Goal: Check status: Check status

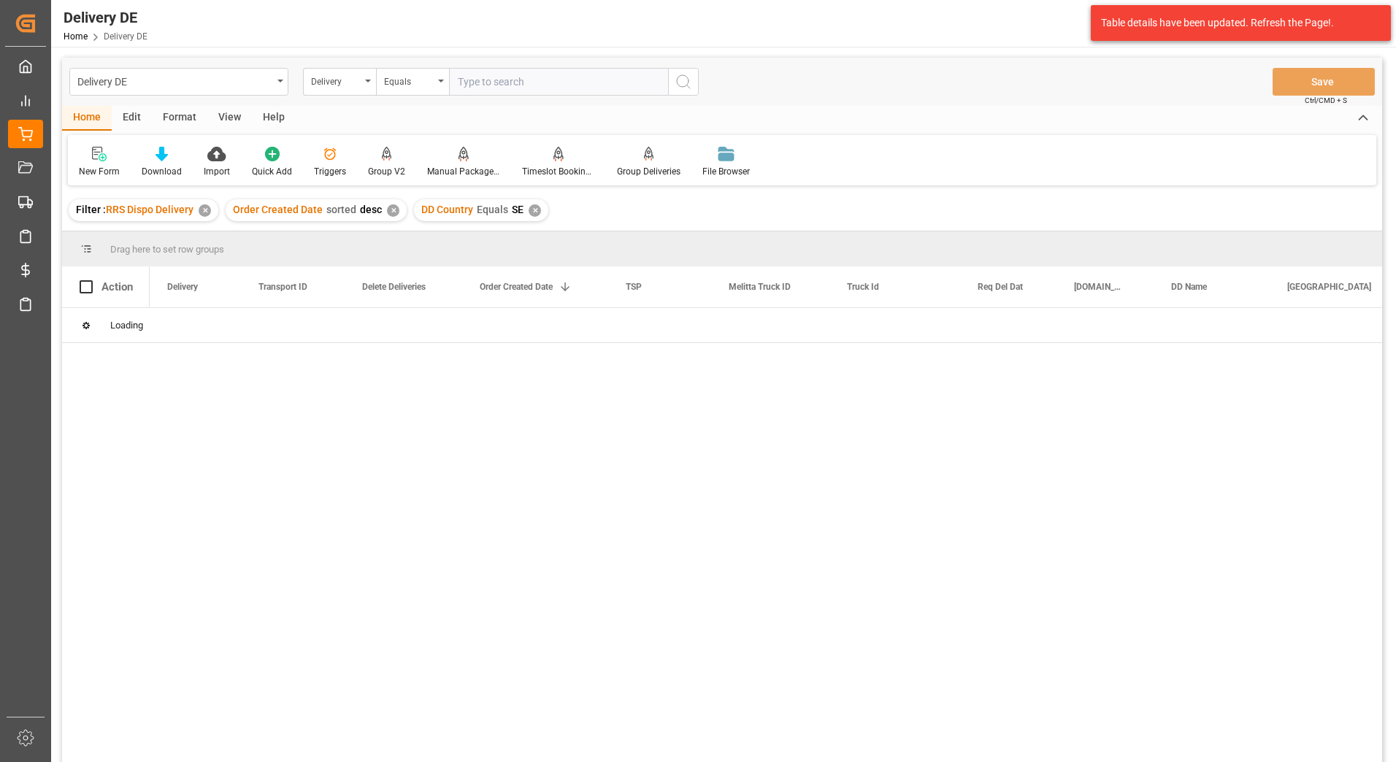
click at [204, 207] on div "✕" at bounding box center [205, 210] width 12 height 12
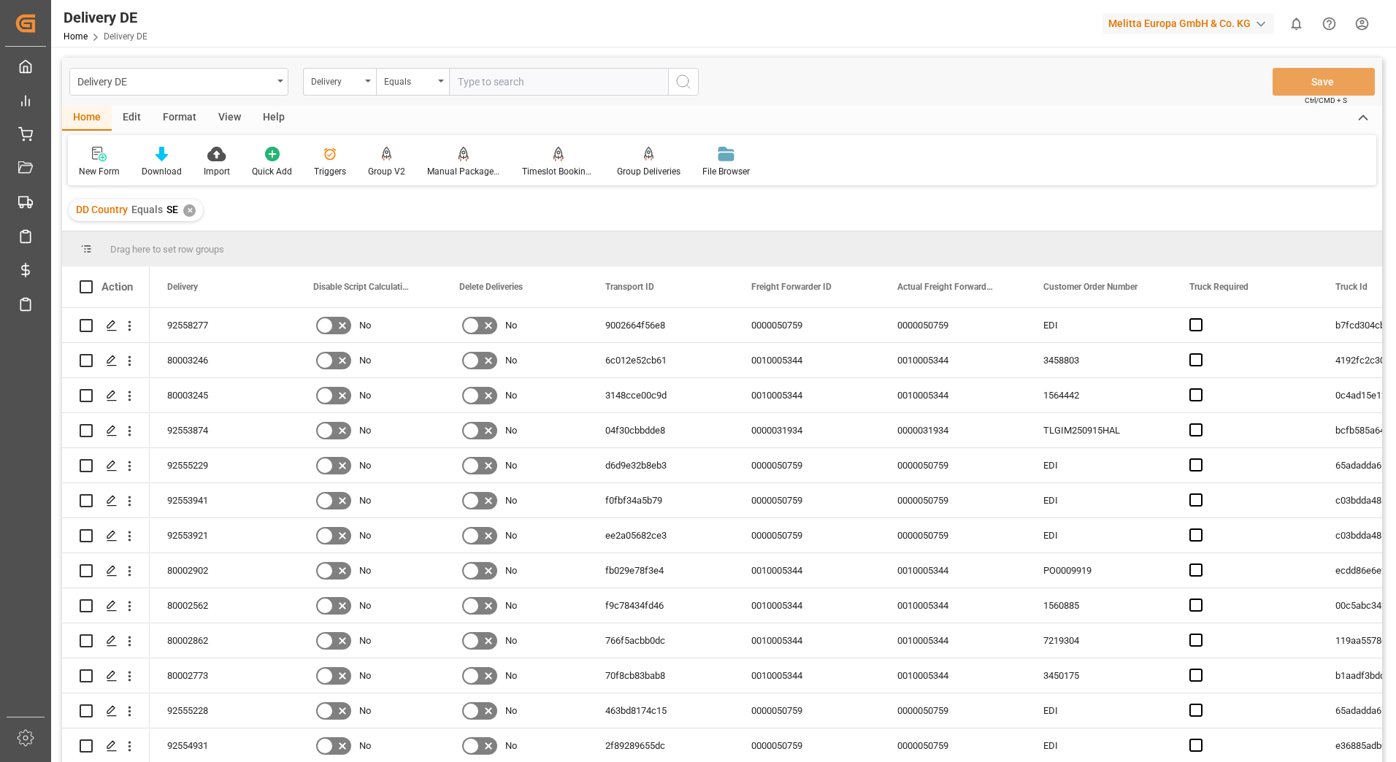
click at [494, 81] on input "text" at bounding box center [558, 82] width 219 height 28
type input "92558851"
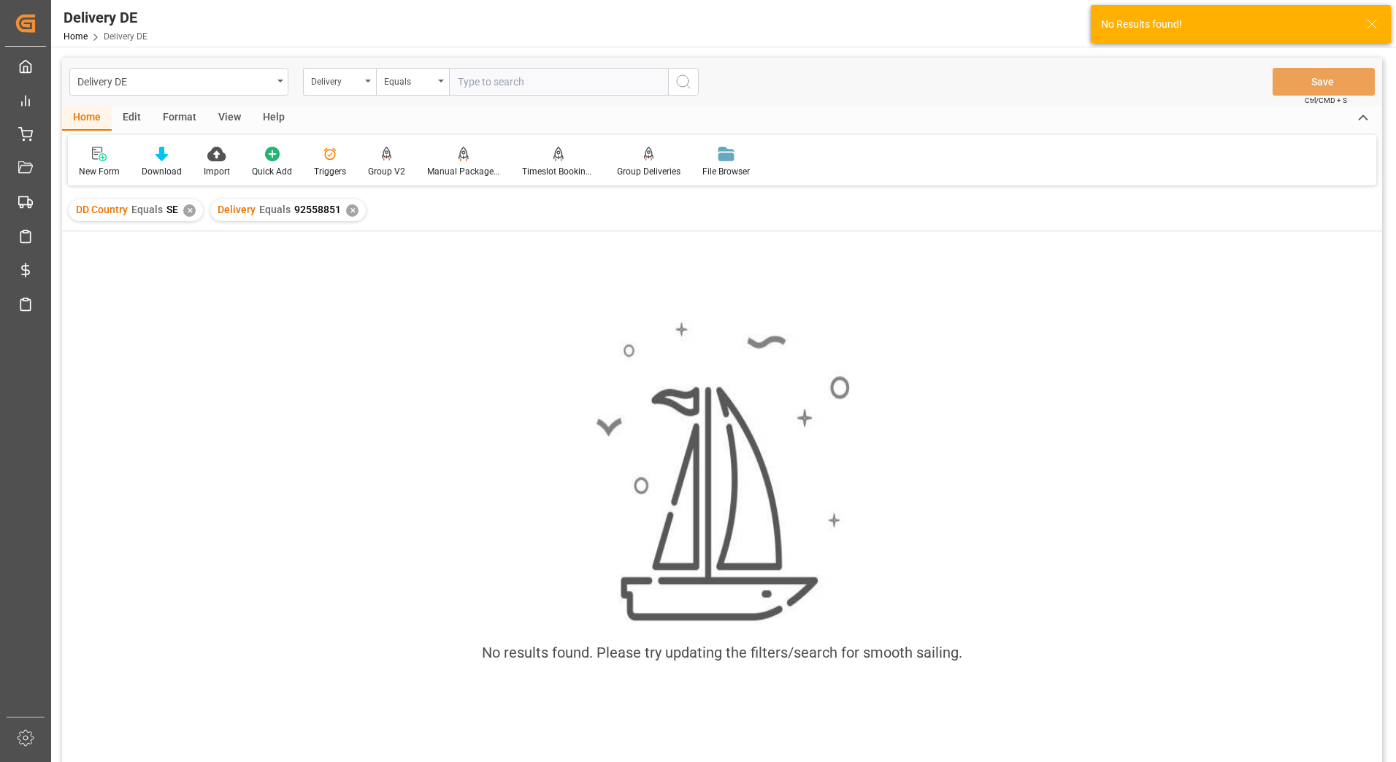
click at [189, 210] on div "✕" at bounding box center [189, 210] width 12 height 12
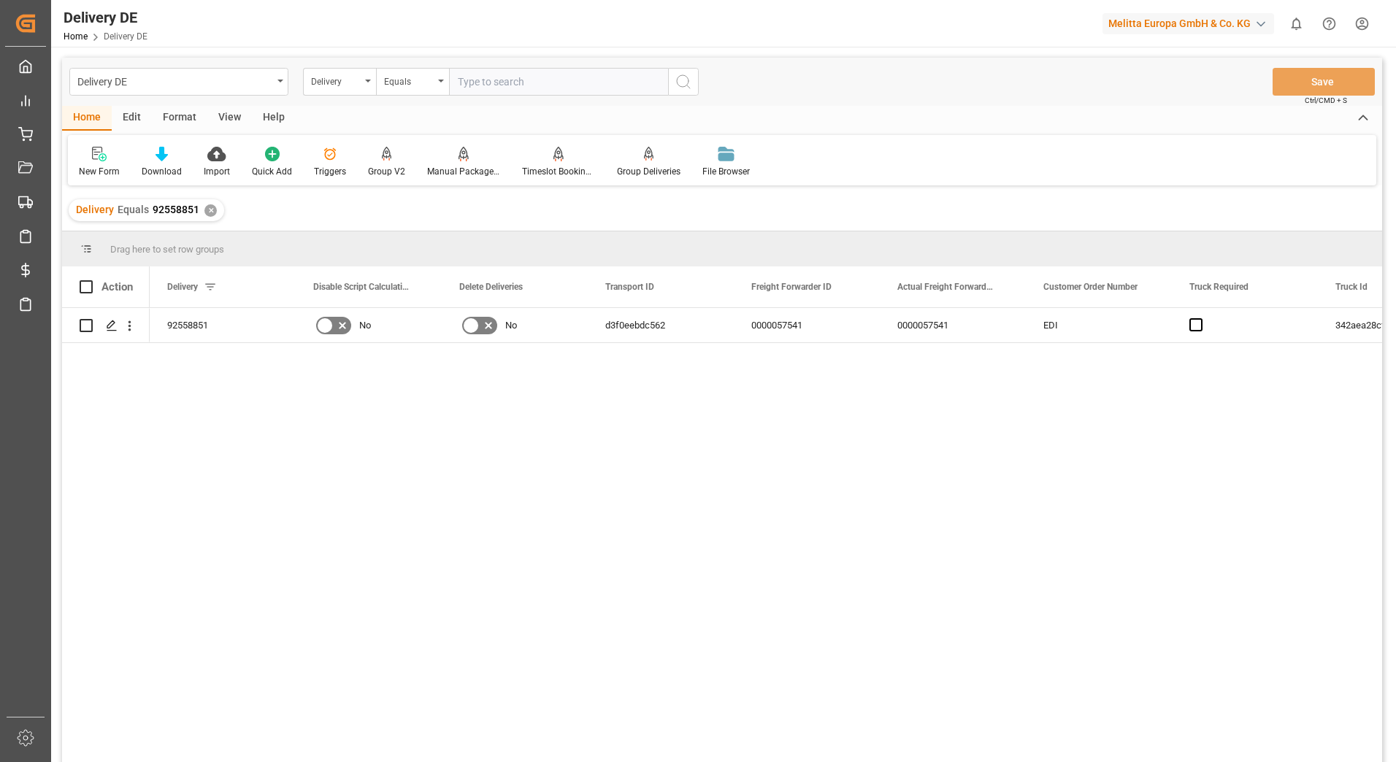
click at [206, 209] on div "✕" at bounding box center [210, 210] width 12 height 12
